Goal: Find contact information: Find contact information

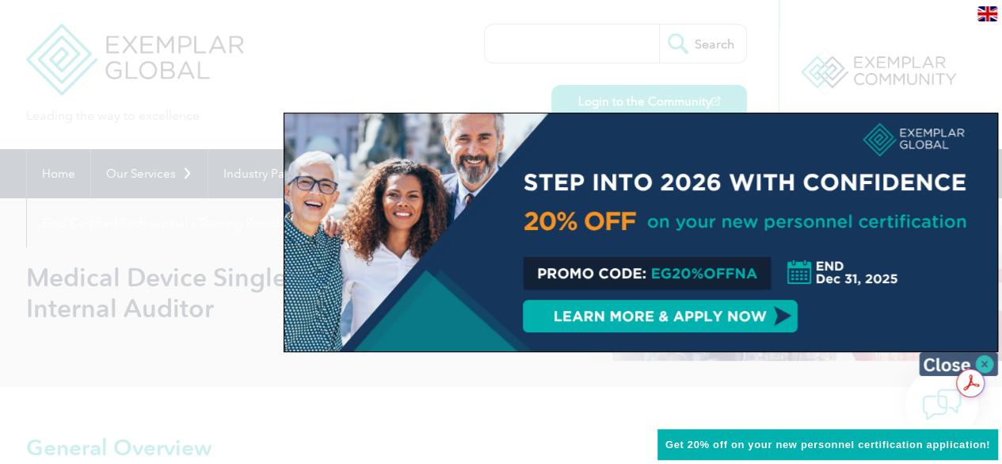
click at [987, 358] on img at bounding box center [958, 364] width 79 height 24
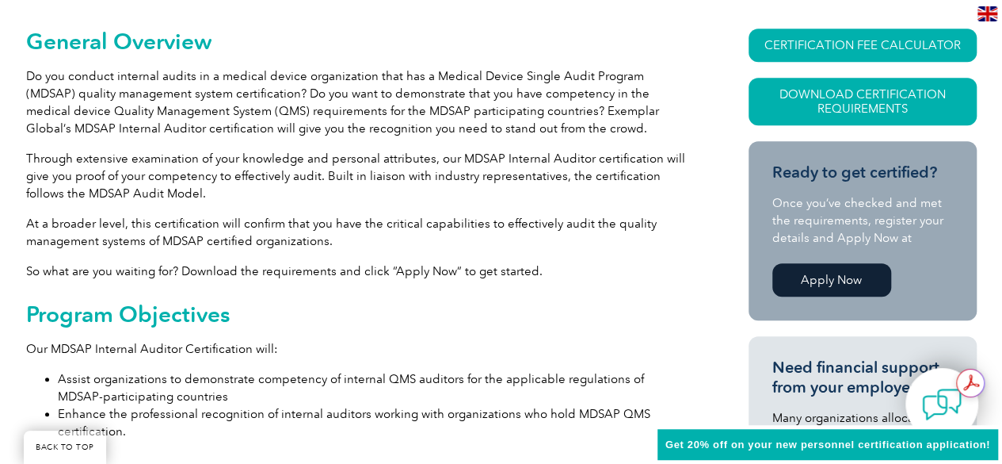
scroll to position [811, 0]
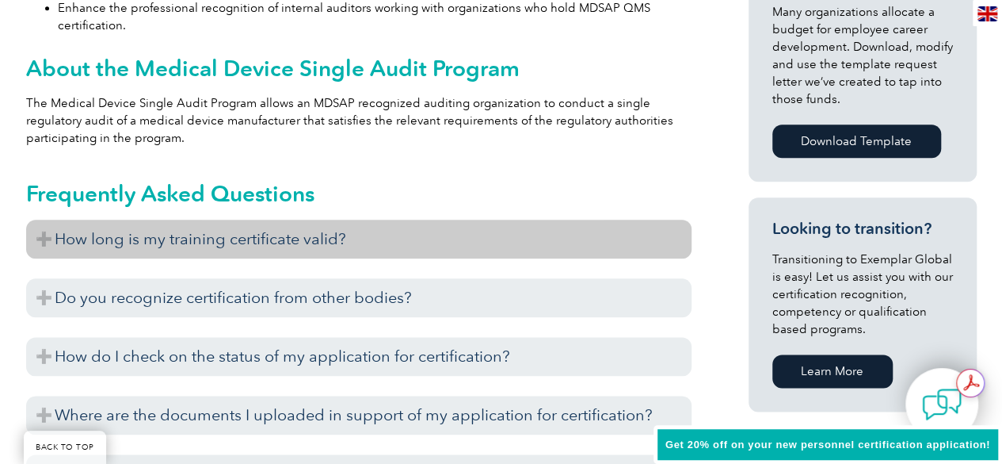
click at [46, 234] on h3 "How long is my training certificate valid?" at bounding box center [359, 238] width 666 height 39
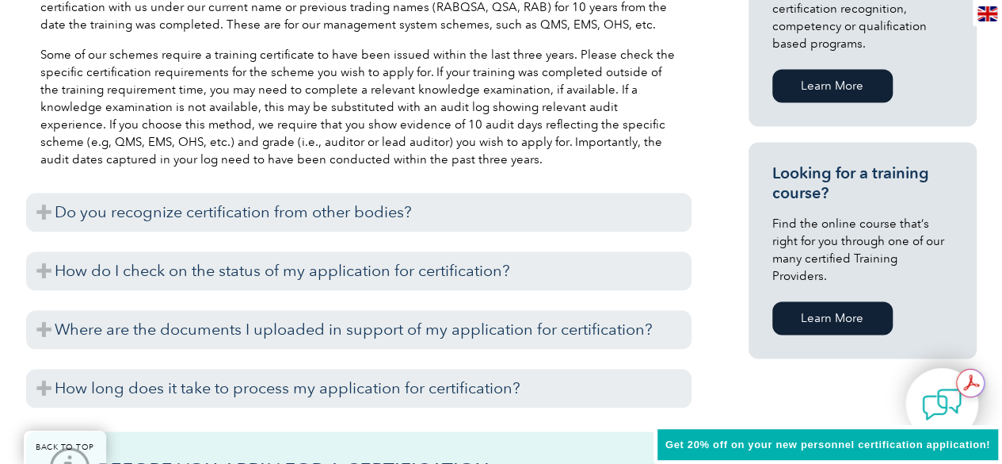
scroll to position [1128, 0]
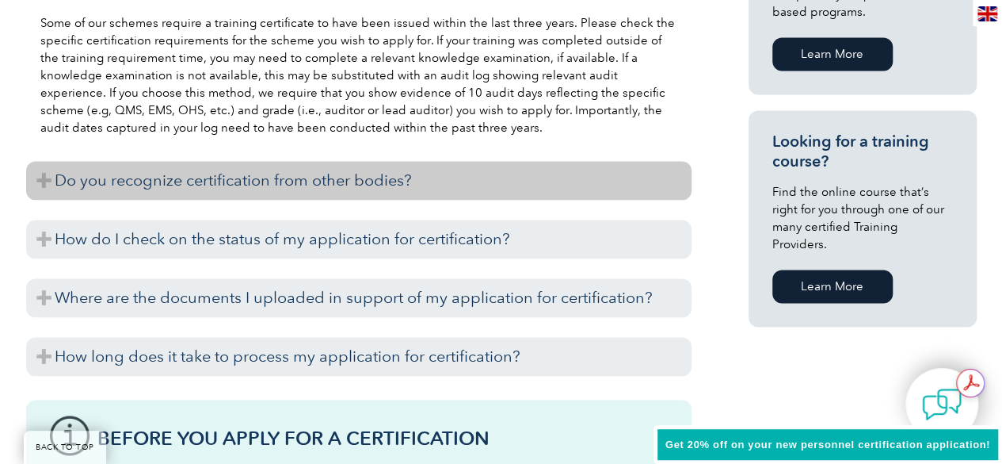
click at [36, 179] on h3 "Do you recognize certification from other bodies?" at bounding box center [359, 180] width 666 height 39
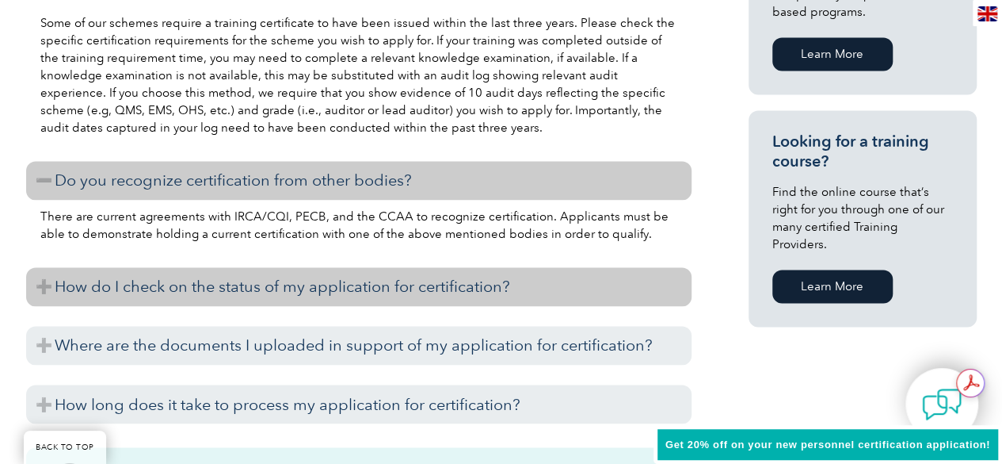
click at [46, 282] on h3 "How do I check on the status of my application for certification?" at bounding box center [359, 286] width 666 height 39
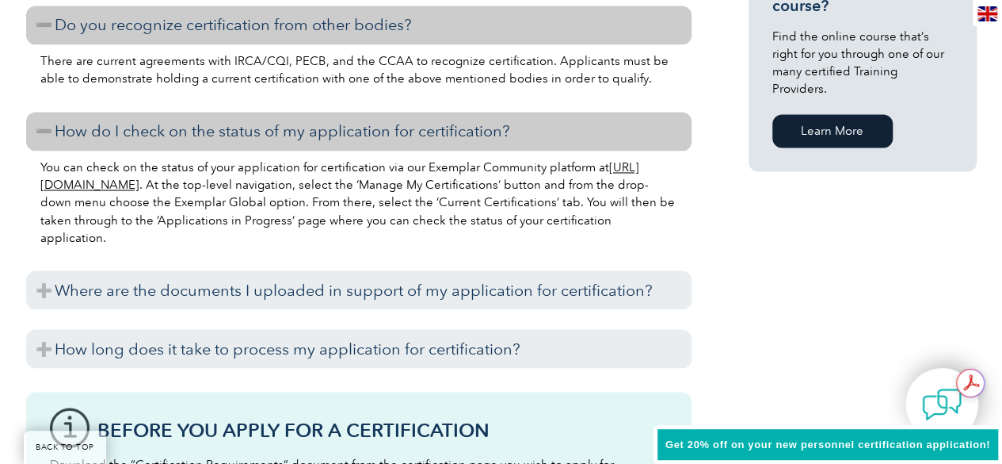
scroll to position [1287, 0]
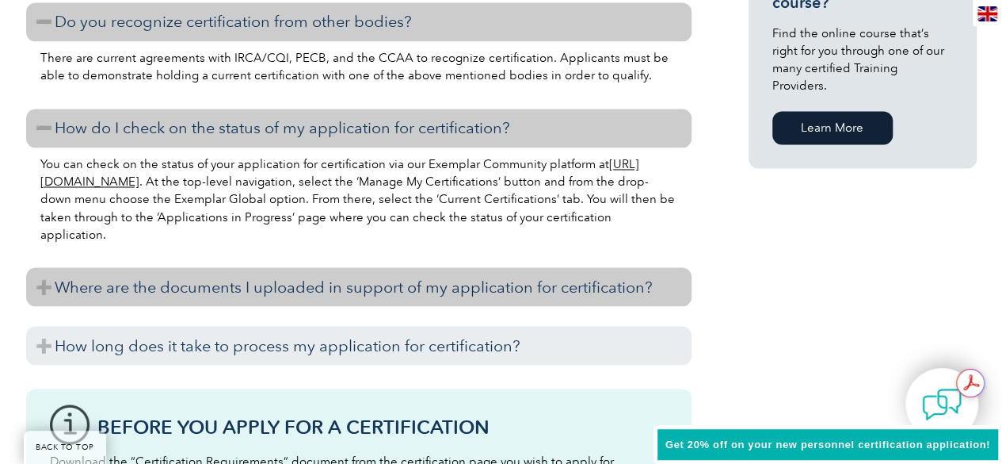
click at [44, 288] on h3 "Where are the documents I uploaded in support of my application for certificati…" at bounding box center [359, 286] width 666 height 39
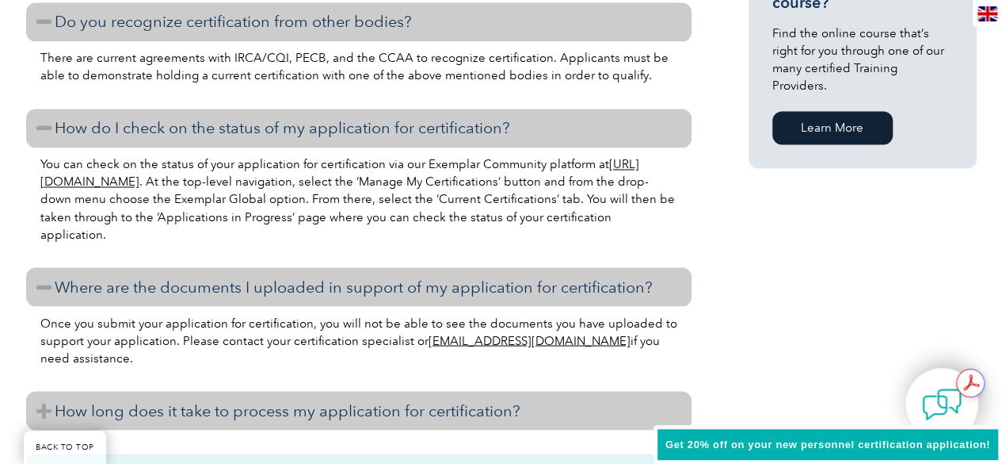
click at [42, 410] on h3 "How long does it take to process my application for certification?" at bounding box center [359, 410] width 666 height 39
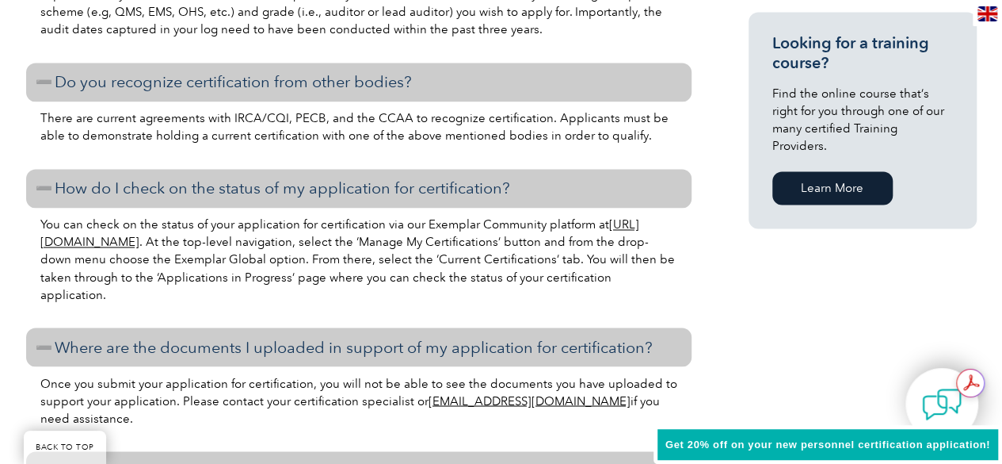
scroll to position [1223, 0]
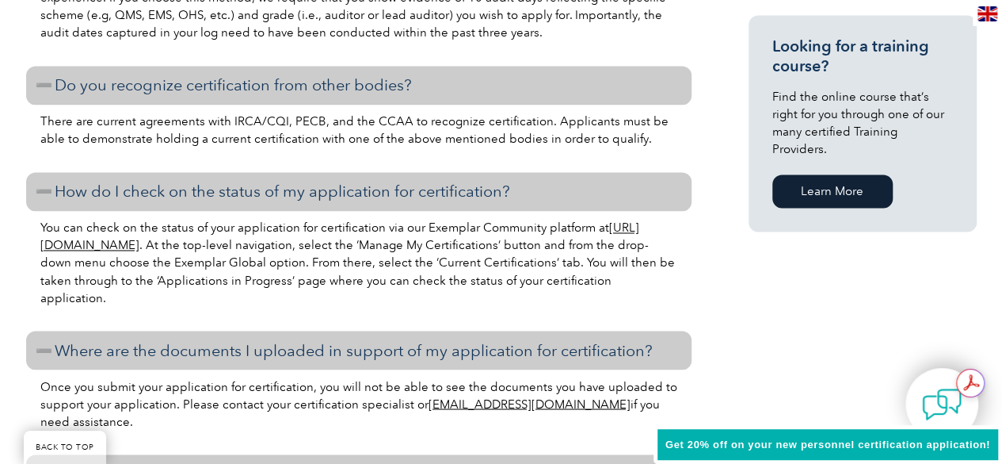
click at [105, 244] on link "https://community.exemplarglobal.org/" at bounding box center [339, 236] width 599 height 32
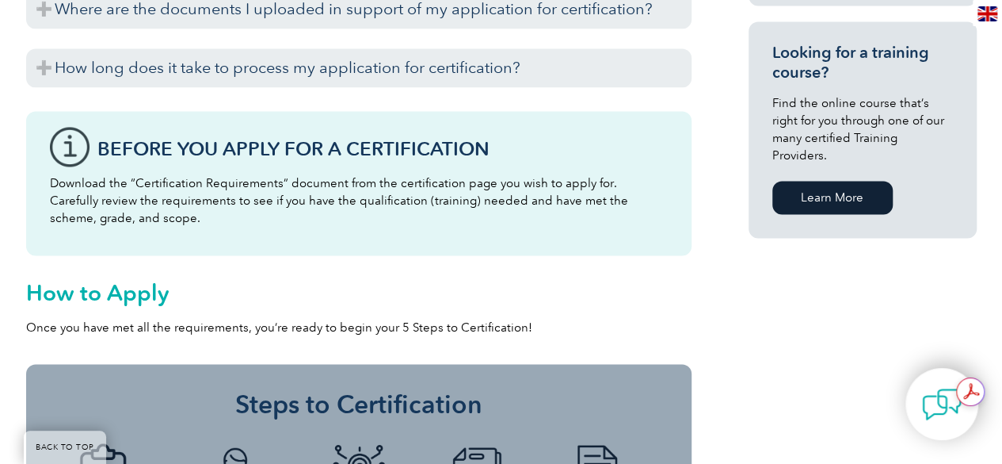
scroll to position [1623, 0]
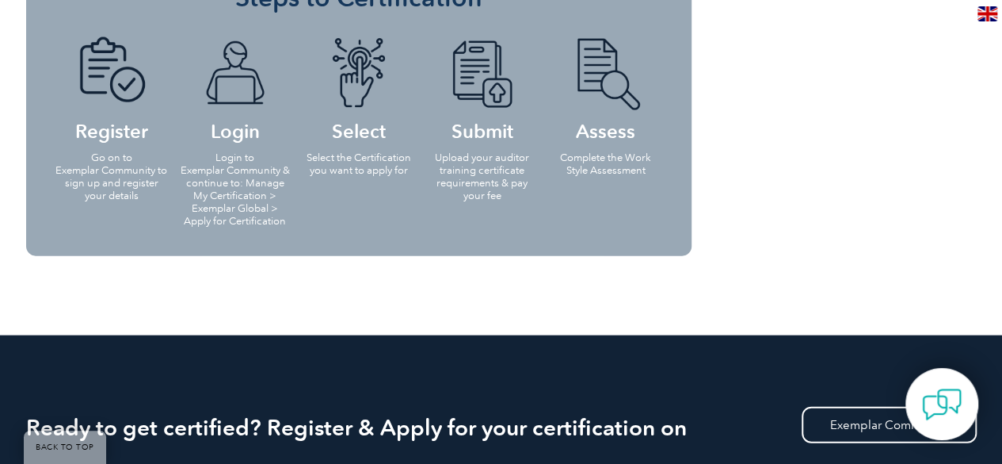
scroll to position [1217, 0]
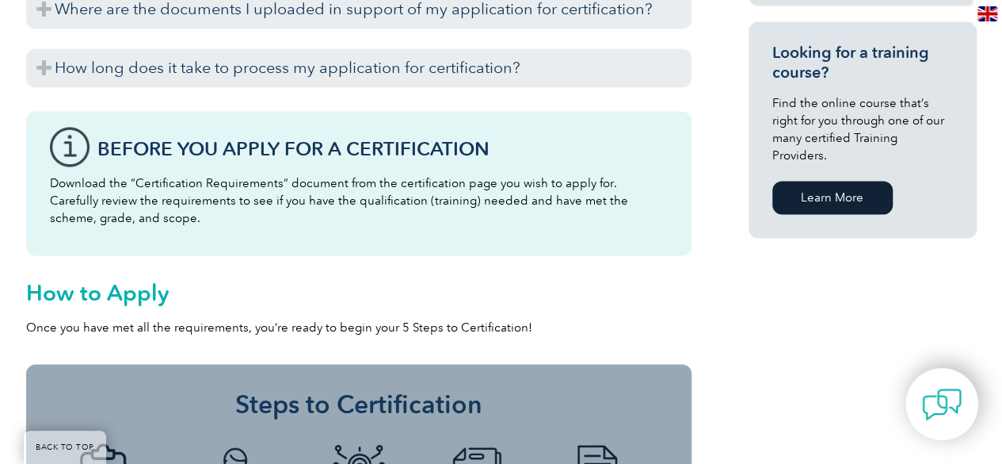
click at [842, 181] on link "Learn More" at bounding box center [833, 197] width 120 height 33
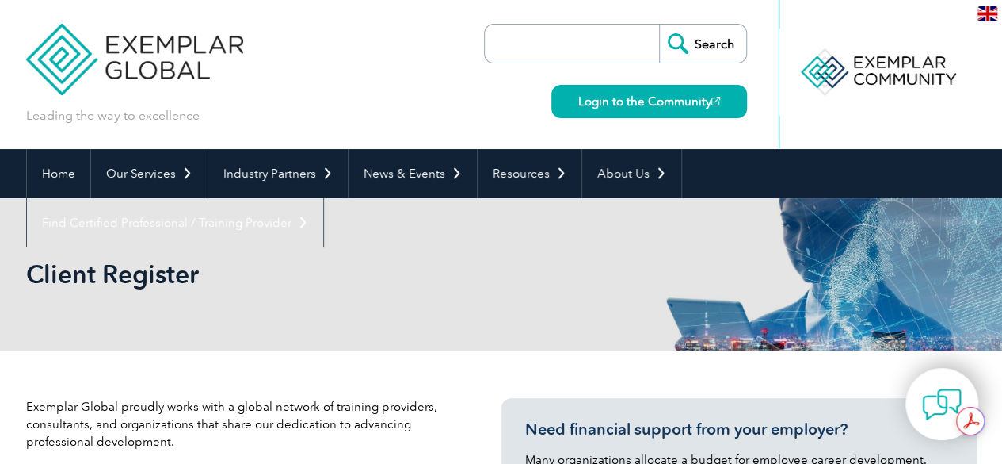
scroll to position [406, 0]
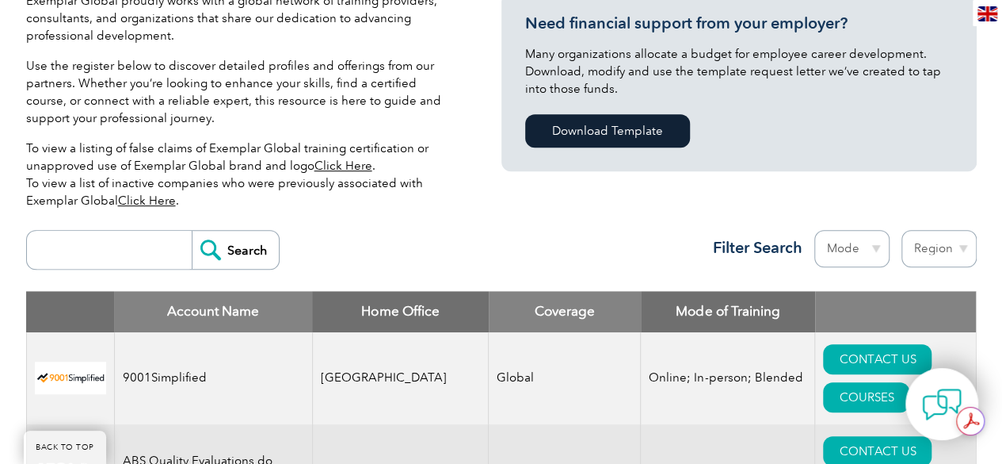
click at [119, 253] on input "search" at bounding box center [113, 250] width 157 height 38
type input "KGS"
click at [192, 231] on input "Search" at bounding box center [235, 250] width 87 height 38
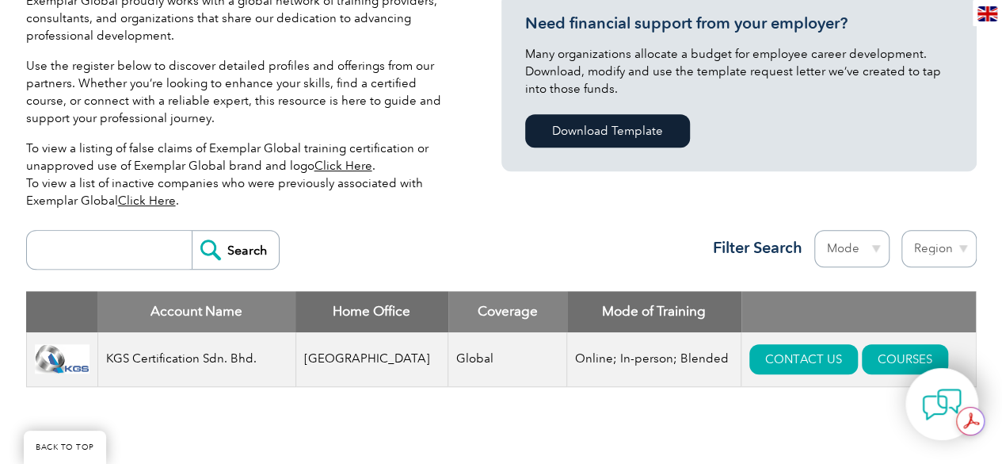
click at [116, 259] on input "search" at bounding box center [113, 250] width 157 height 38
type input "[GEOGRAPHIC_DATA]"
click at [192, 231] on input "Search" at bounding box center [235, 250] width 87 height 38
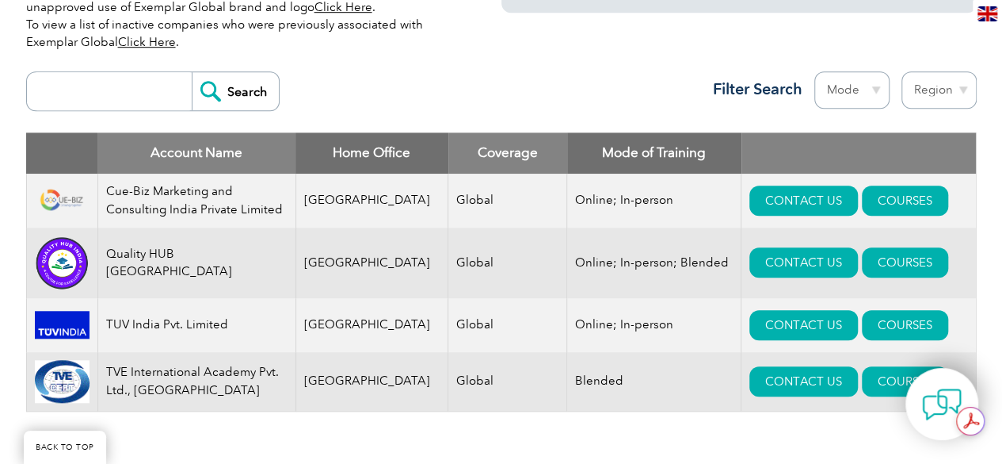
scroll to position [596, 0]
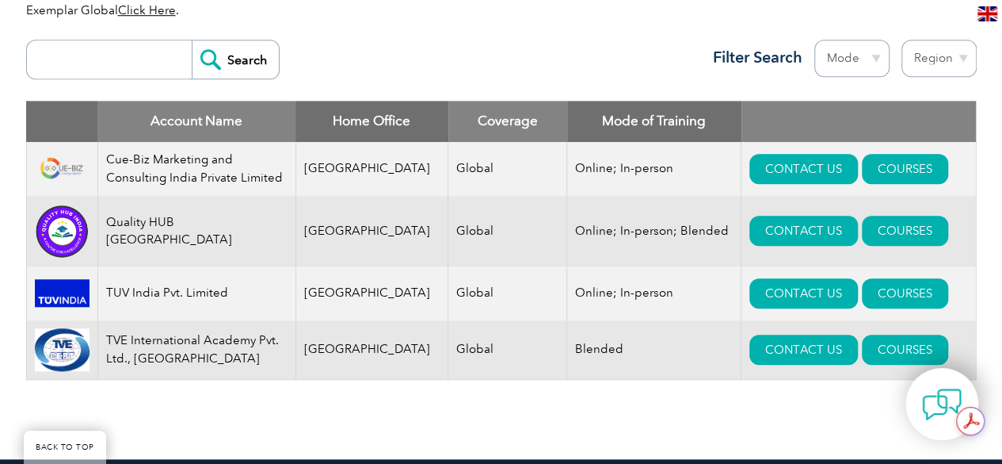
click at [127, 59] on input "search" at bounding box center [113, 59] width 157 height 38
type input "KGS"
click at [223, 63] on input "Search" at bounding box center [235, 59] width 87 height 38
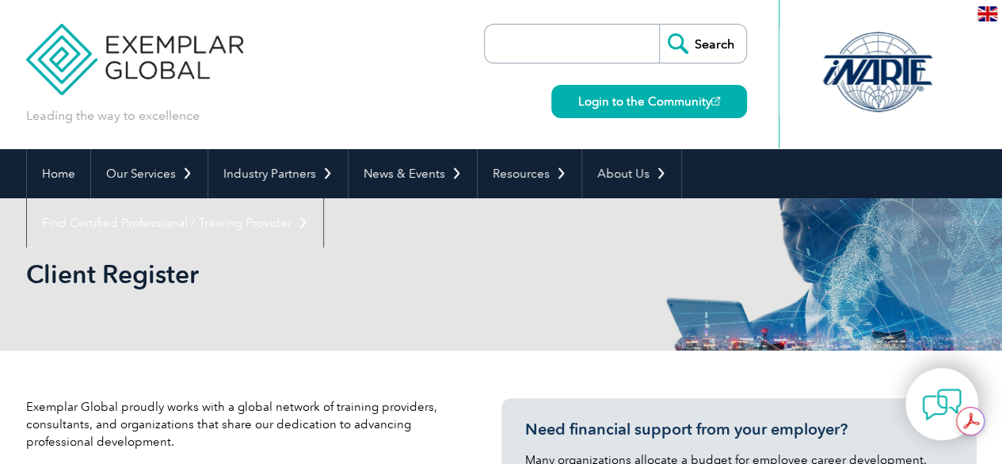
scroll to position [406, 0]
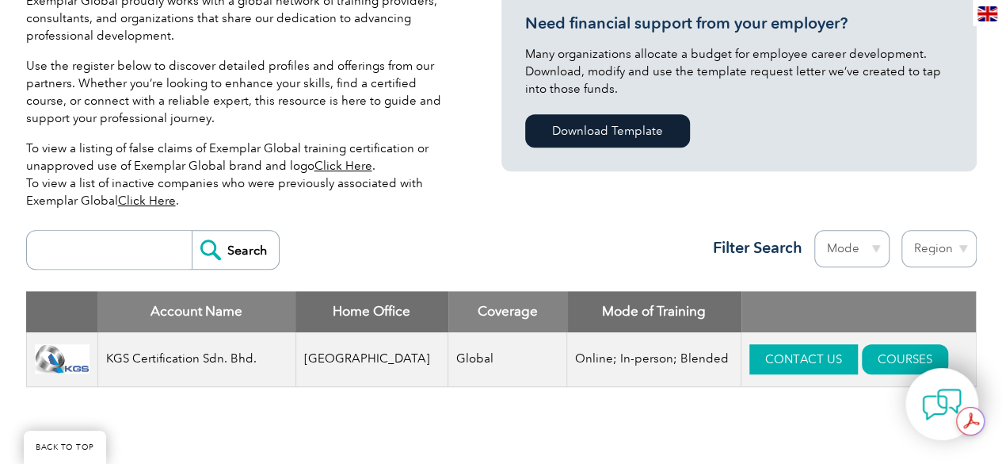
click at [778, 353] on link "CONTACT US" at bounding box center [804, 359] width 109 height 30
